Goal: Task Accomplishment & Management: Complete application form

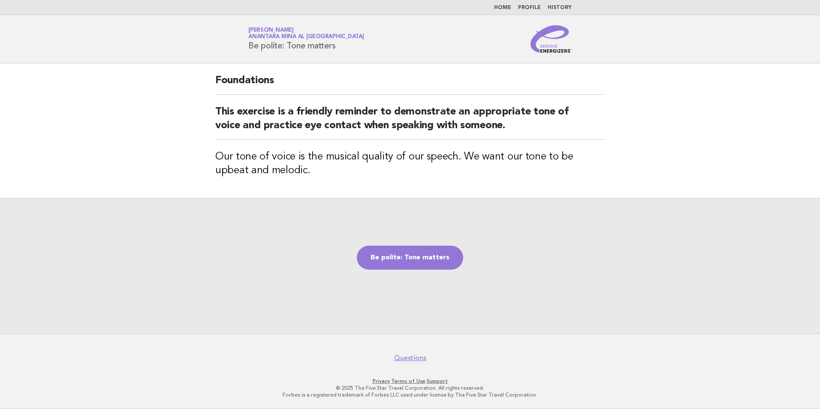
drag, startPoint x: 819, startPoint y: 342, endPoint x: 334, endPoint y: 220, distance: 500.5
drag, startPoint x: 334, startPoint y: 220, endPoint x: 284, endPoint y: 173, distance: 68.5
click at [284, 173] on div "Foundations This exercise is a friendly reminder to demonstrate an appropriate …" at bounding box center [410, 130] width 410 height 135
click at [457, 244] on div "Be polite: Tone matters" at bounding box center [410, 265] width 820 height 135
click at [434, 252] on link "Be polite: Tone matters" at bounding box center [410, 258] width 106 height 24
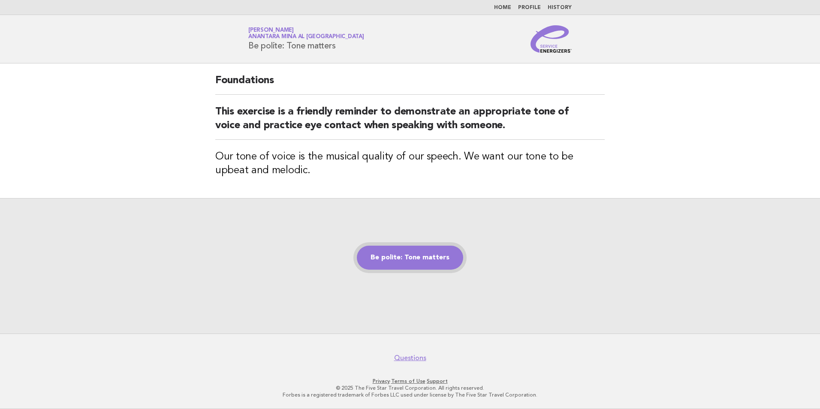
click at [408, 259] on link "Be polite: Tone matters" at bounding box center [410, 258] width 106 height 24
click at [283, 345] on nav "Questions" at bounding box center [410, 353] width 820 height 18
click at [389, 261] on link "Be polite: Tone matters" at bounding box center [410, 258] width 106 height 24
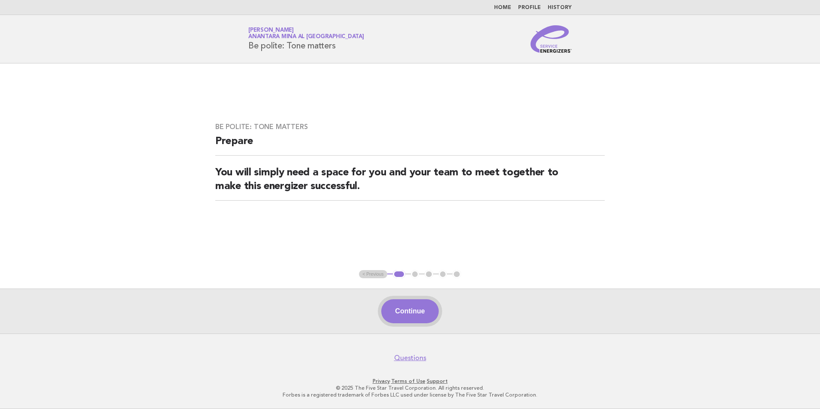
click at [399, 318] on button "Continue" at bounding box center [409, 311] width 57 height 24
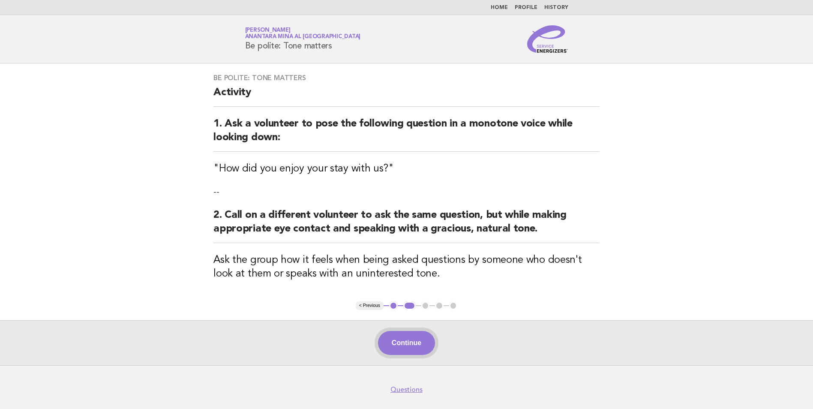
click at [396, 342] on button "Continue" at bounding box center [406, 343] width 57 height 24
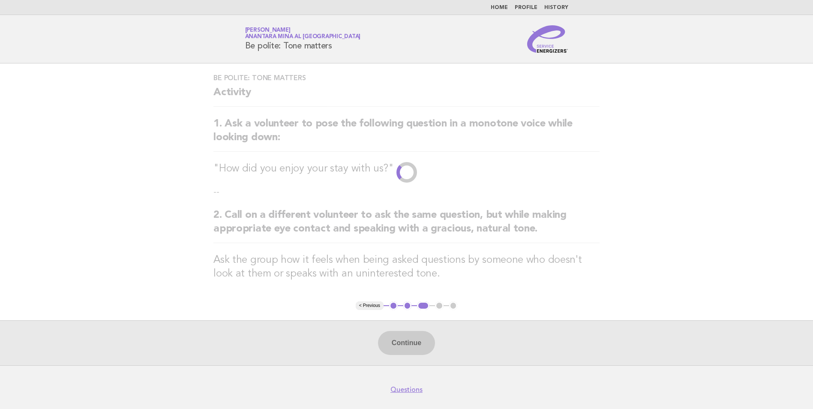
click at [414, 337] on div "Continue" at bounding box center [406, 342] width 813 height 45
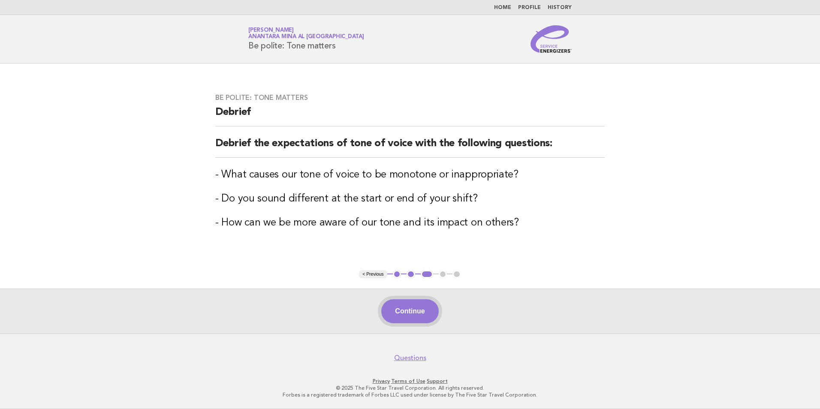
click at [411, 320] on button "Continue" at bounding box center [409, 311] width 57 height 24
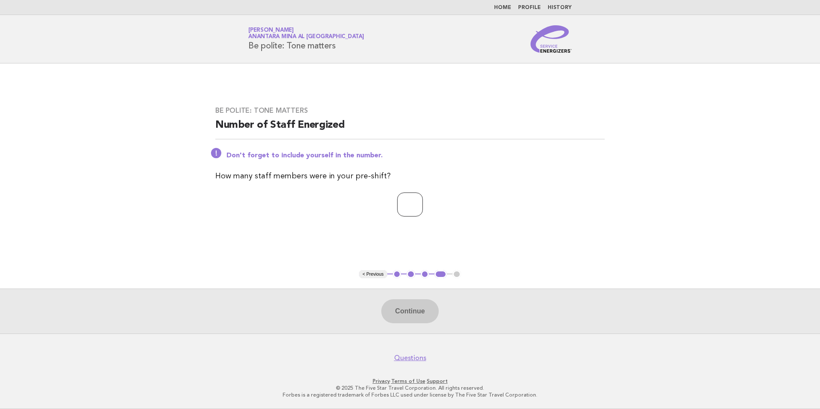
click at [407, 200] on input "number" at bounding box center [410, 204] width 26 height 24
type input "*"
click at [430, 306] on button "Continue" at bounding box center [409, 311] width 57 height 24
